Goal: Transaction & Acquisition: Purchase product/service

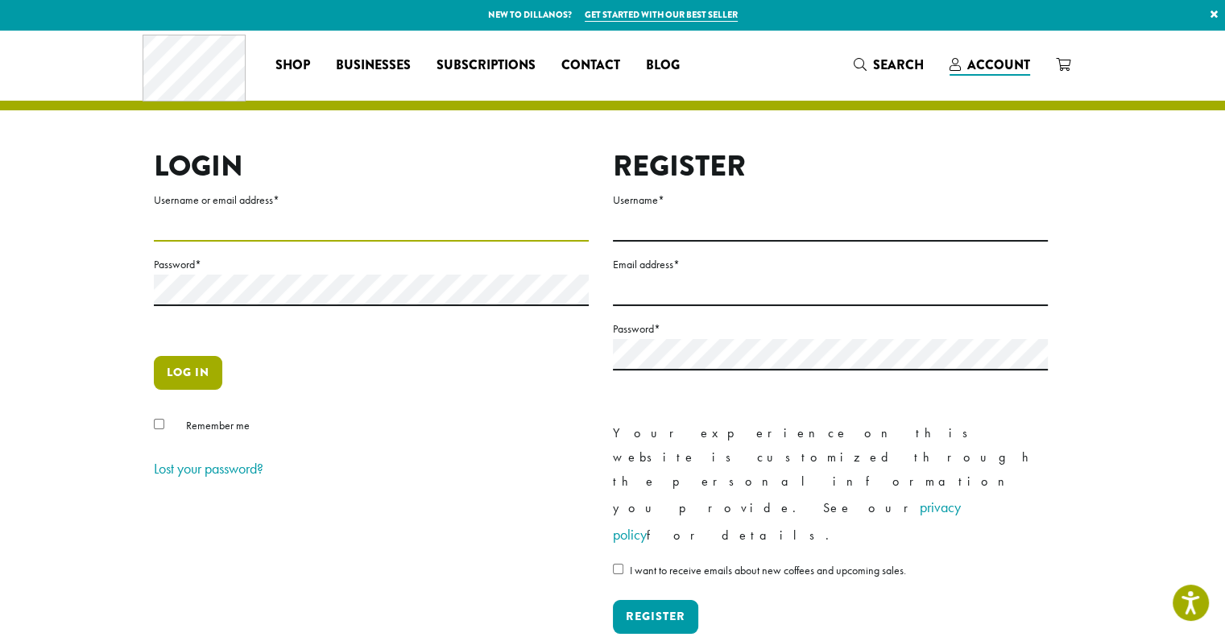
type input "**********"
click at [184, 376] on button "Log in" at bounding box center [188, 373] width 68 height 34
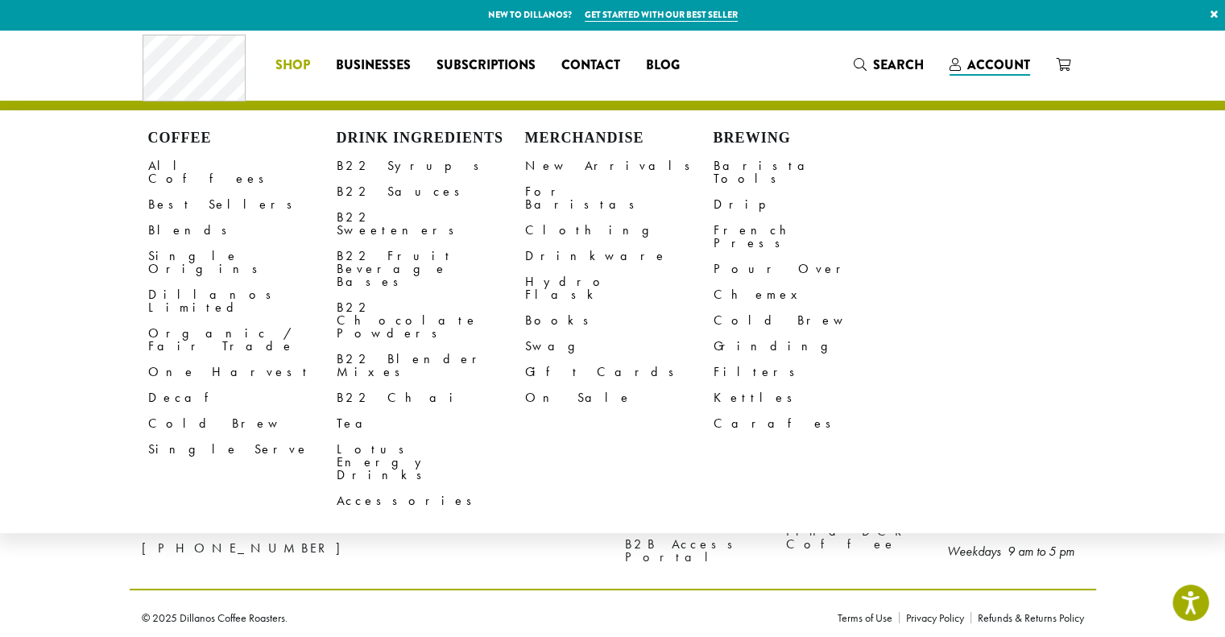
click at [296, 57] on span "Shop" at bounding box center [292, 66] width 35 height 20
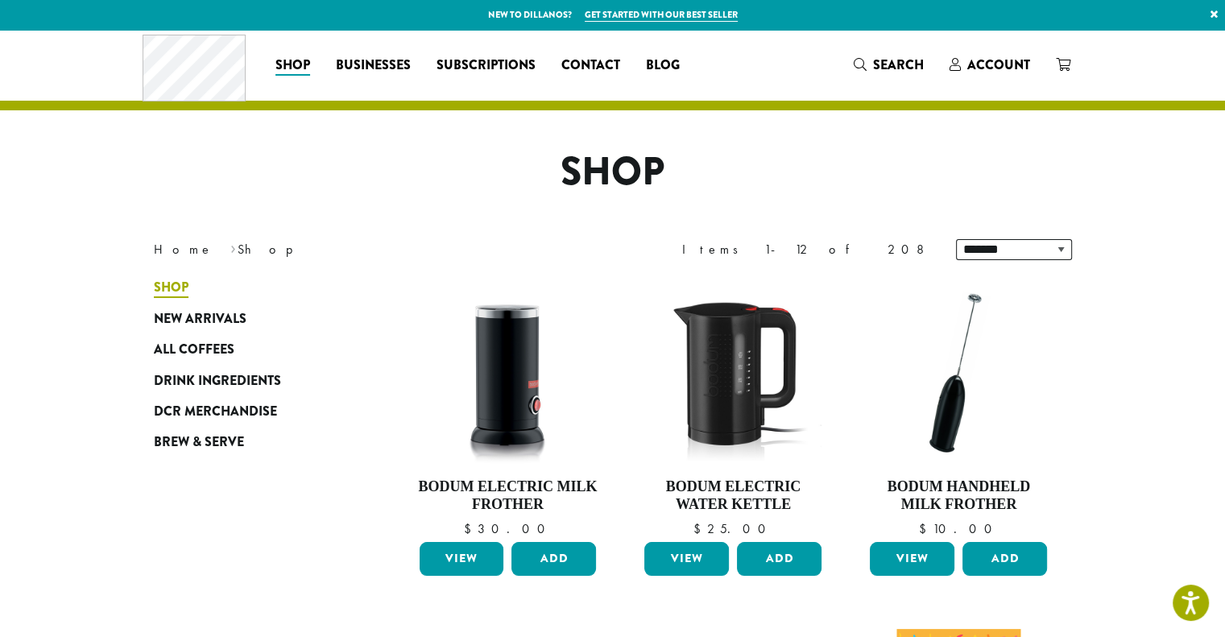
click at [163, 282] on span "Shop" at bounding box center [171, 288] width 35 height 20
click at [176, 289] on span "Shop" at bounding box center [171, 288] width 35 height 20
click at [172, 349] on span "All Coffees" at bounding box center [194, 350] width 81 height 20
